Goal: Task Accomplishment & Management: Manage account settings

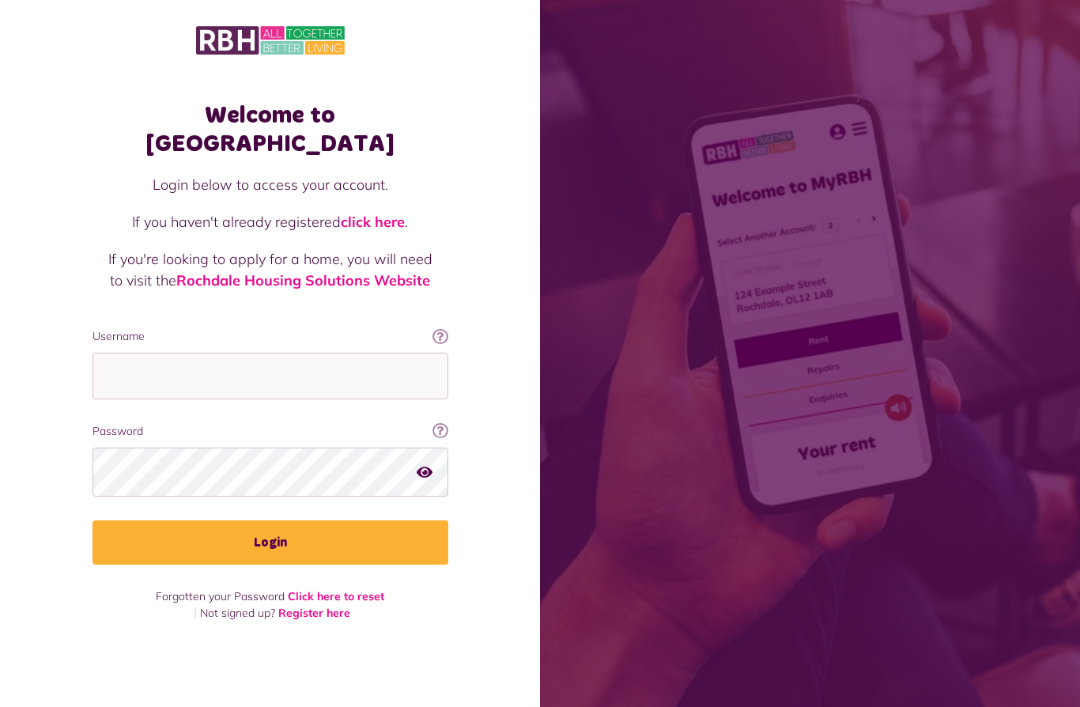
scroll to position [69, 0]
type input "**********"
click at [270, 520] on button "Login" at bounding box center [270, 542] width 356 height 44
click at [385, 520] on button "Login" at bounding box center [270, 542] width 356 height 44
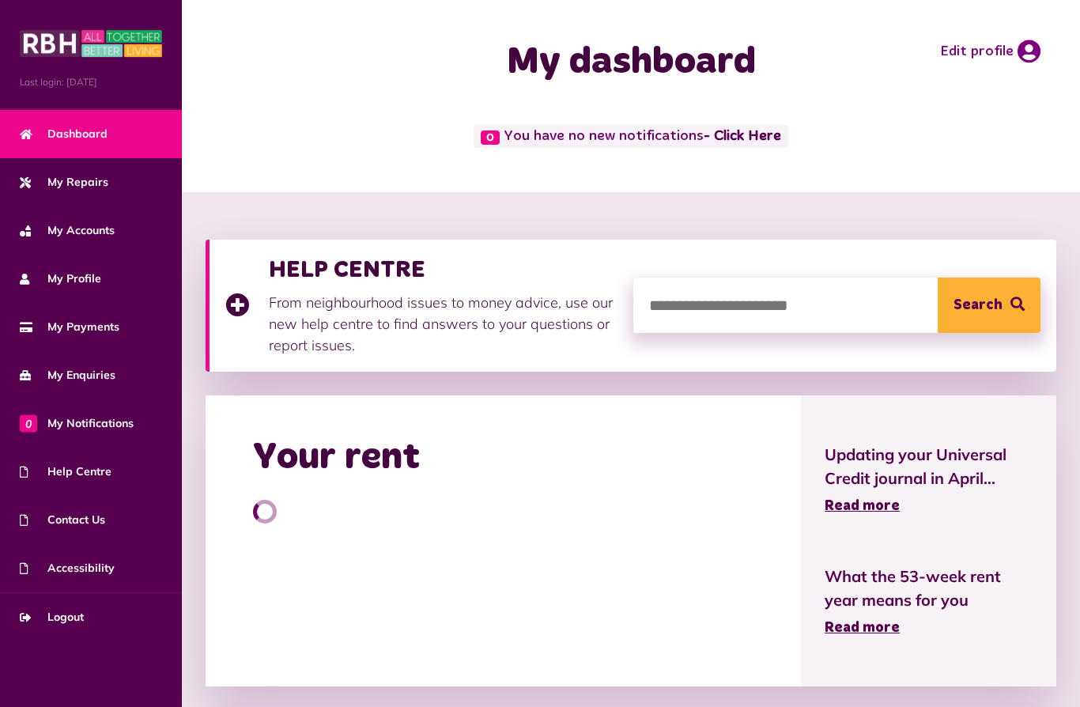
click at [273, 488] on div "Your rent" at bounding box center [503, 540] width 595 height 291
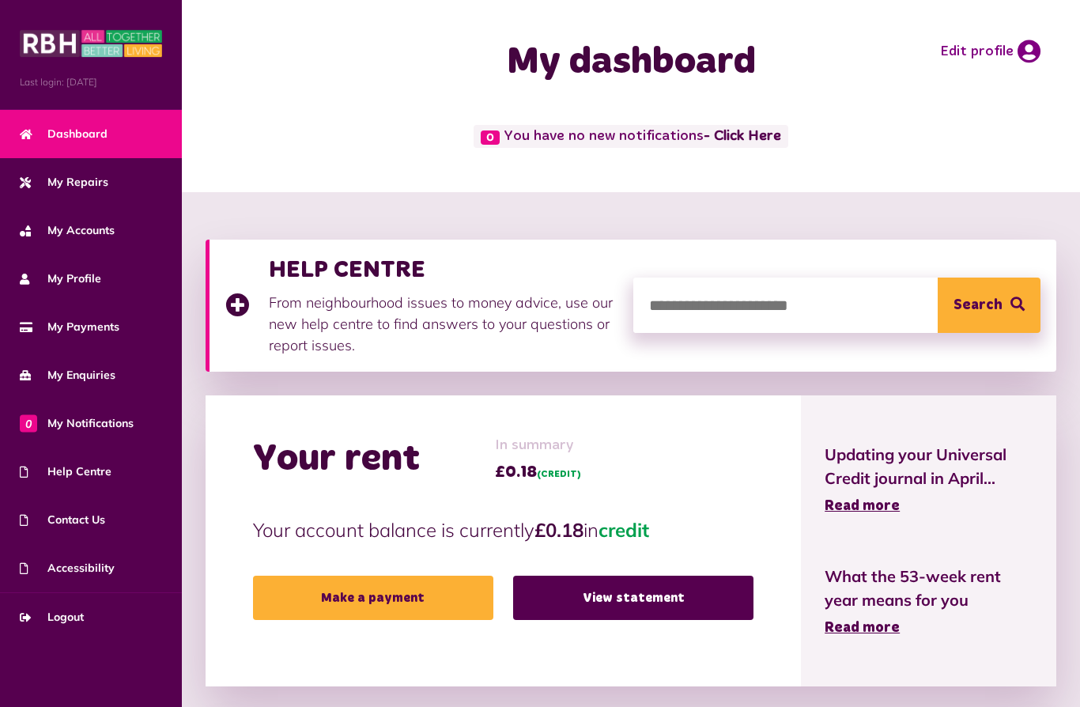
click at [78, 619] on span "Logout" at bounding box center [52, 617] width 64 height 17
